Goal: Task Accomplishment & Management: Use online tool/utility

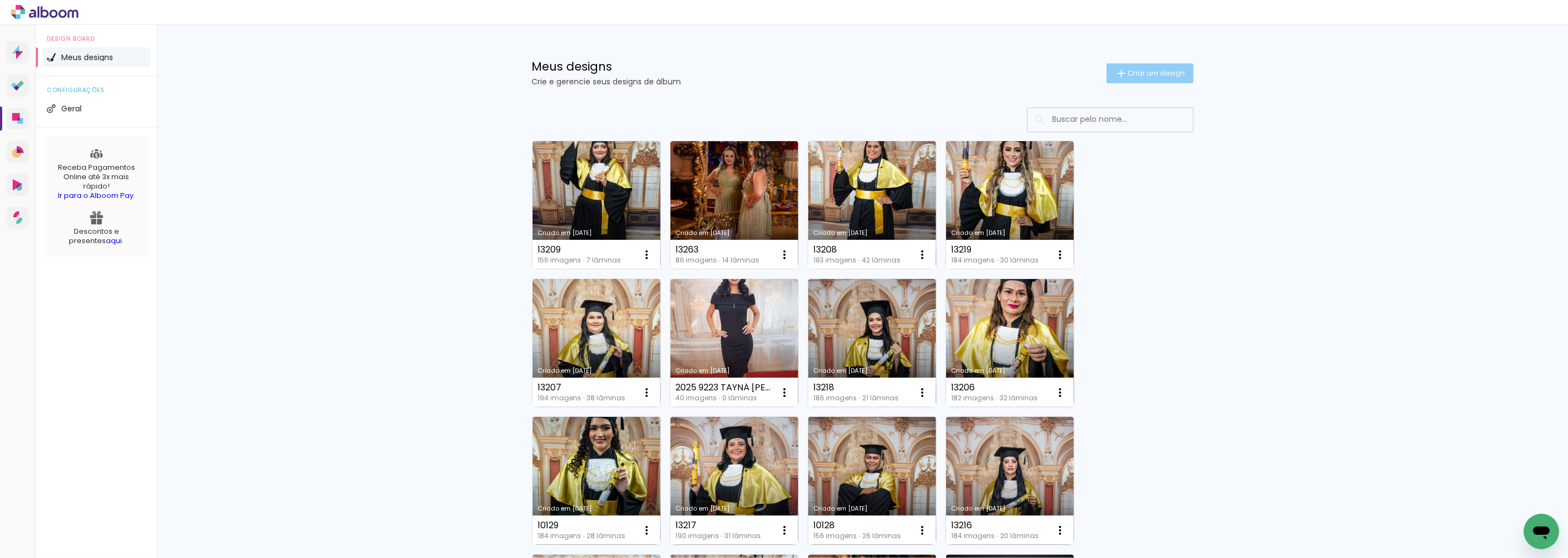
click at [1179, 76] on span "Criar um design" at bounding box center [1157, 73] width 57 height 7
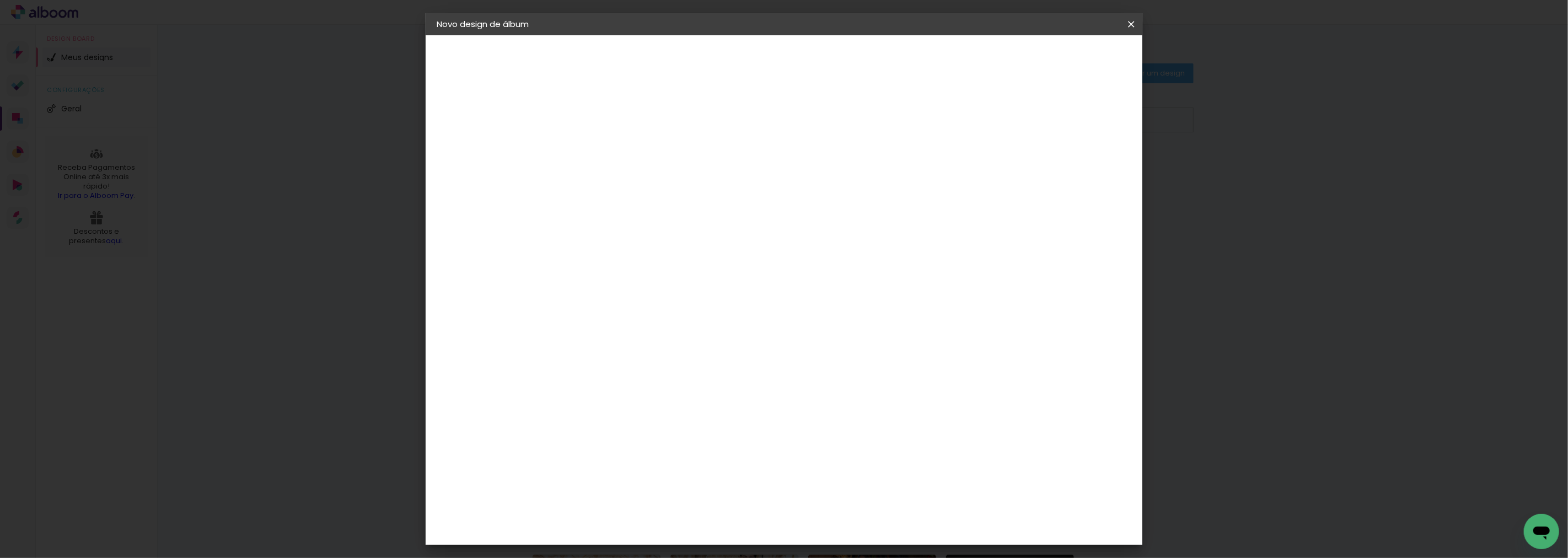
click at [617, 150] on input at bounding box center [617, 148] width 0 height 17
type input "1706 059 [PERSON_NAME]"
type paper-input "1706 059 [PERSON_NAME]"
click at [0, 0] on slot "Avançar" at bounding box center [0, 0] width 0 height 0
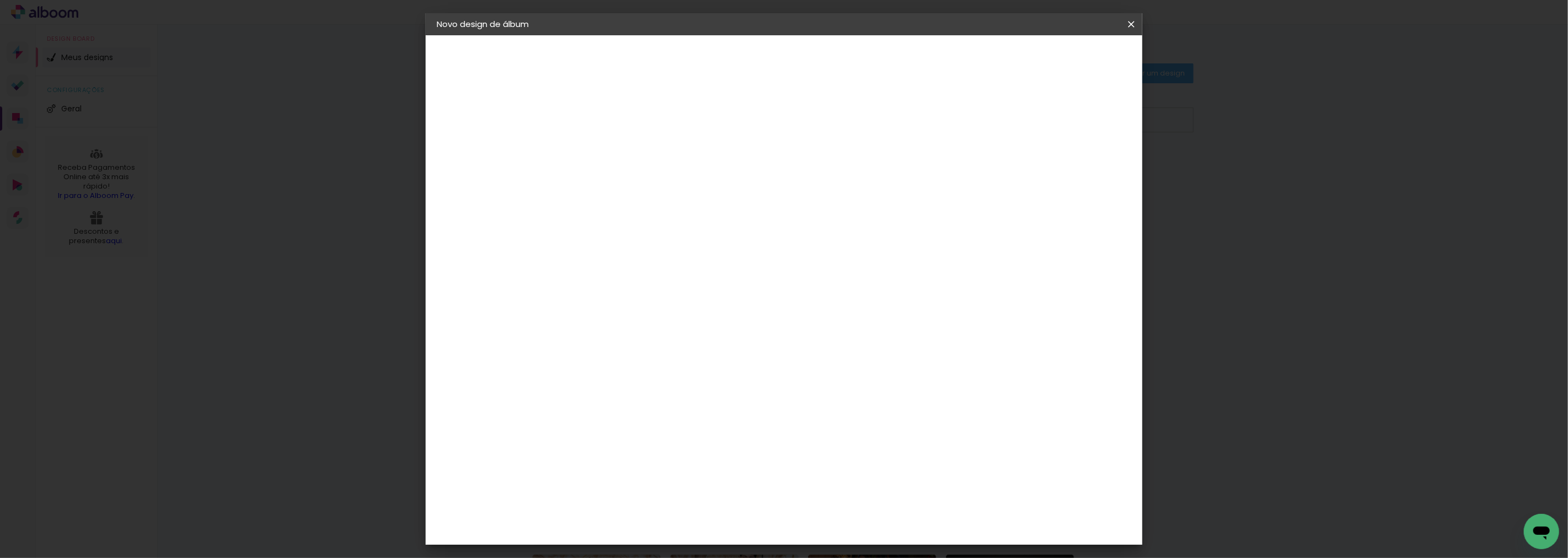
click at [824, 163] on paper-item "Tamanho Livre" at bounding box center [770, 167] width 106 height 24
click at [0, 0] on slot "Tamanho Livre" at bounding box center [0, 0] width 0 height 0
click at [0, 0] on slot "Avançar" at bounding box center [0, 0] width 0 height 0
click at [848, 454] on input "60" at bounding box center [844, 459] width 29 height 17
drag, startPoint x: 841, startPoint y: 453, endPoint x: 860, endPoint y: 461, distance: 20.6
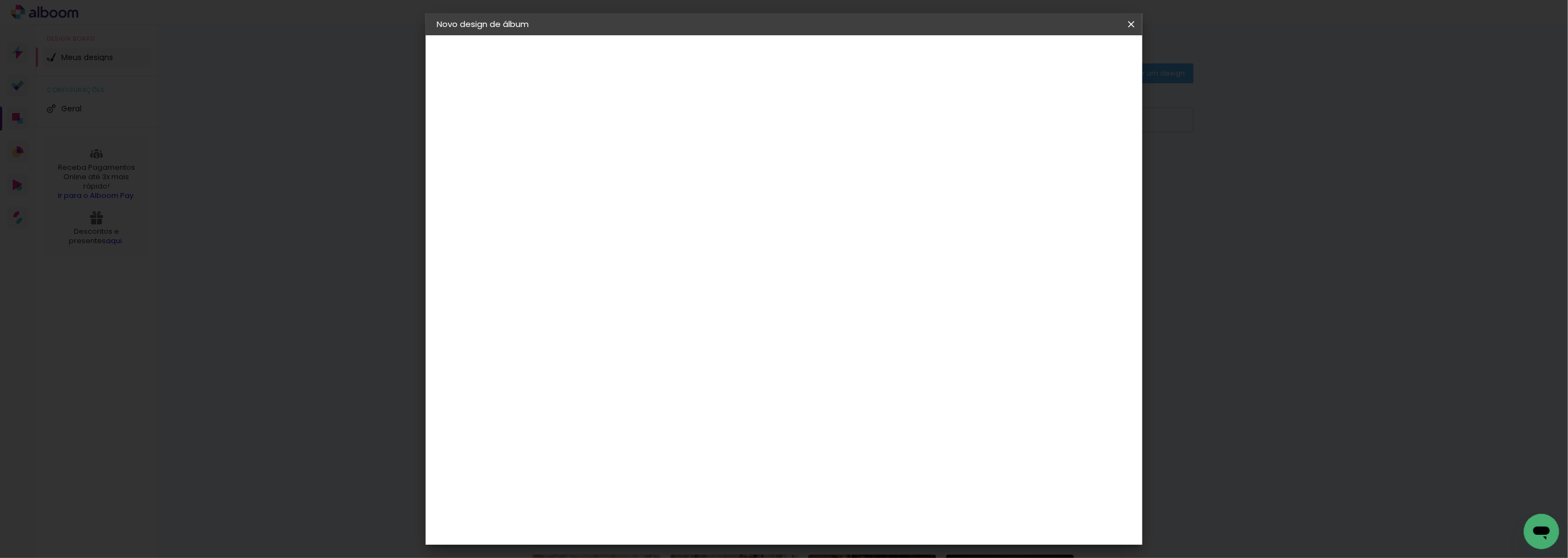
click at [860, 461] on div "60" at bounding box center [851, 459] width 42 height 17
type input "80"
type paper-input "80"
click at [1062, 57] on span "Iniciar design" at bounding box center [1036, 59] width 50 height 8
